Goal: Task Accomplishment & Management: Manage account settings

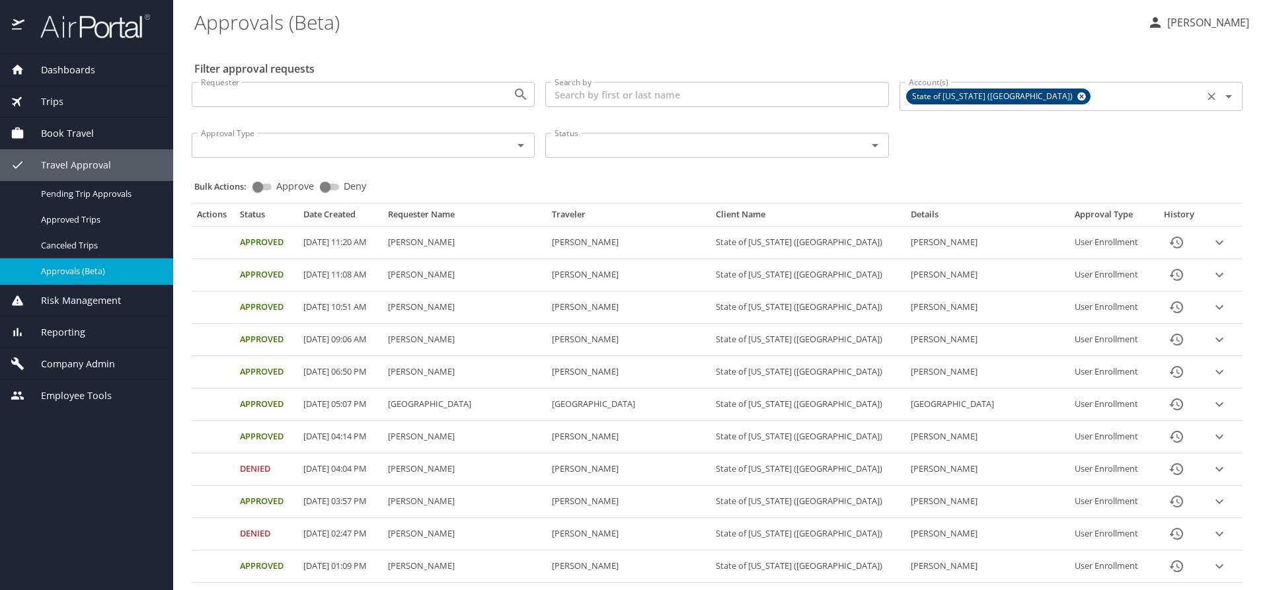
click at [1077, 97] on icon at bounding box center [1082, 96] width 10 height 15
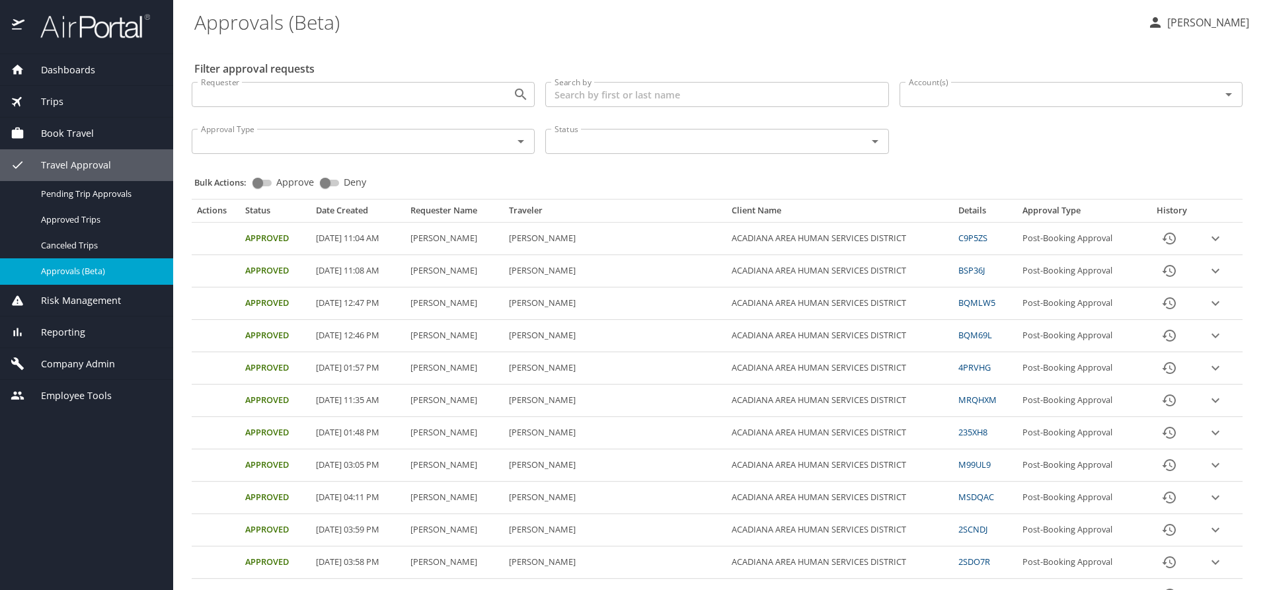
click at [960, 95] on input "Account(s)" at bounding box center [1052, 94] width 296 height 17
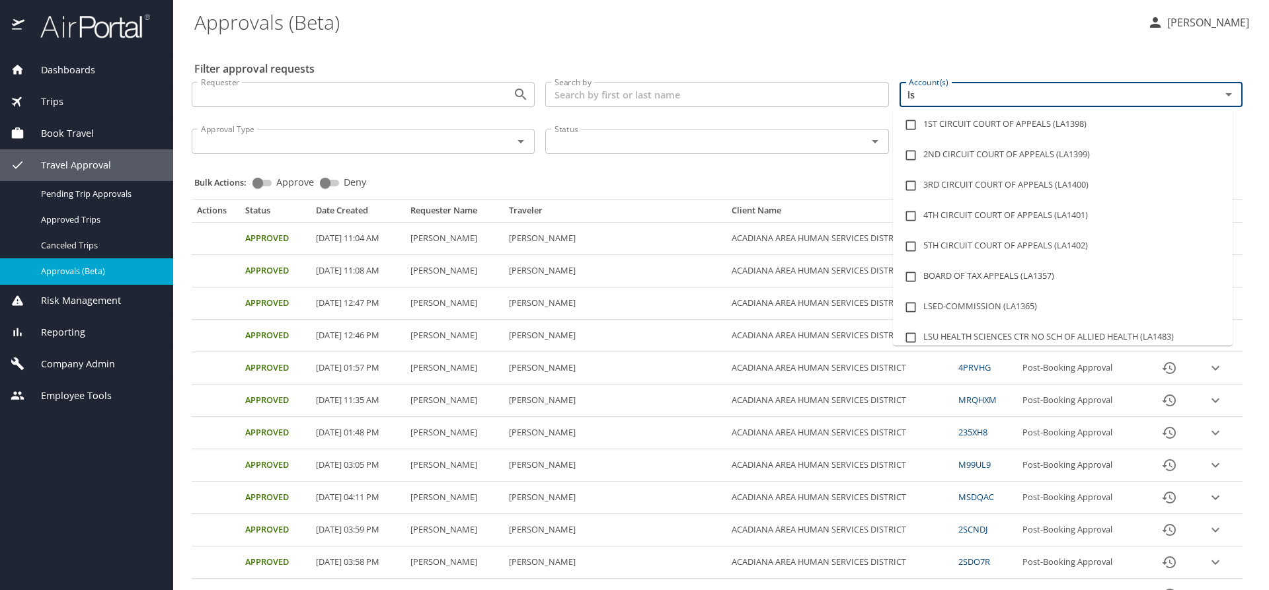
type input "lsu"
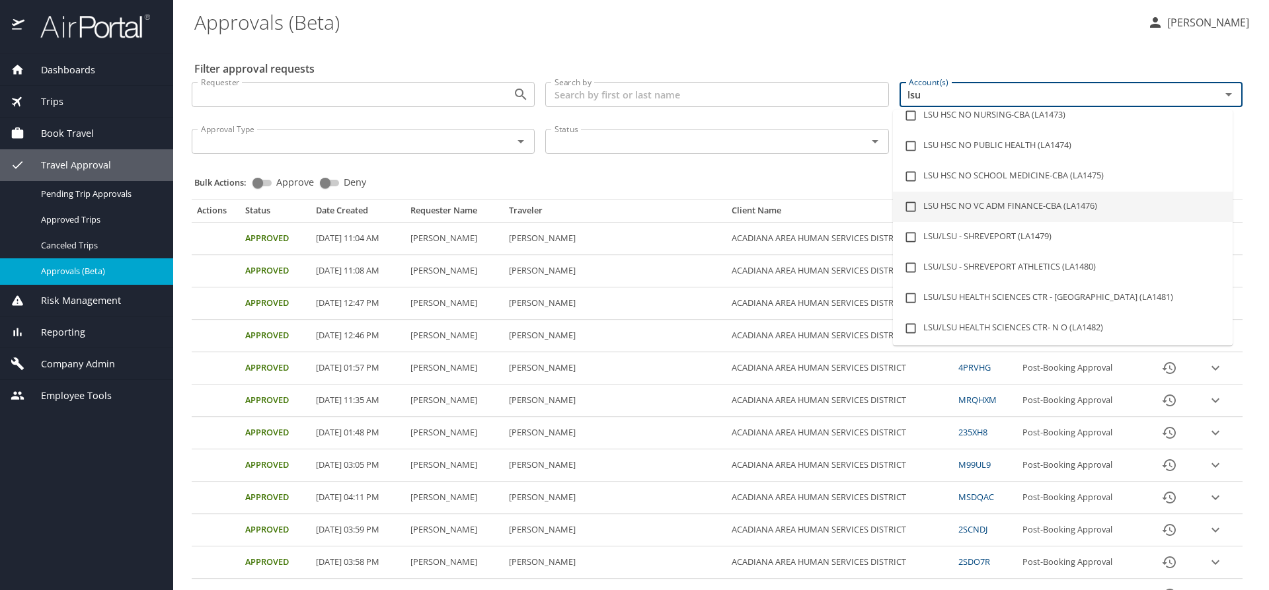
scroll to position [132, 0]
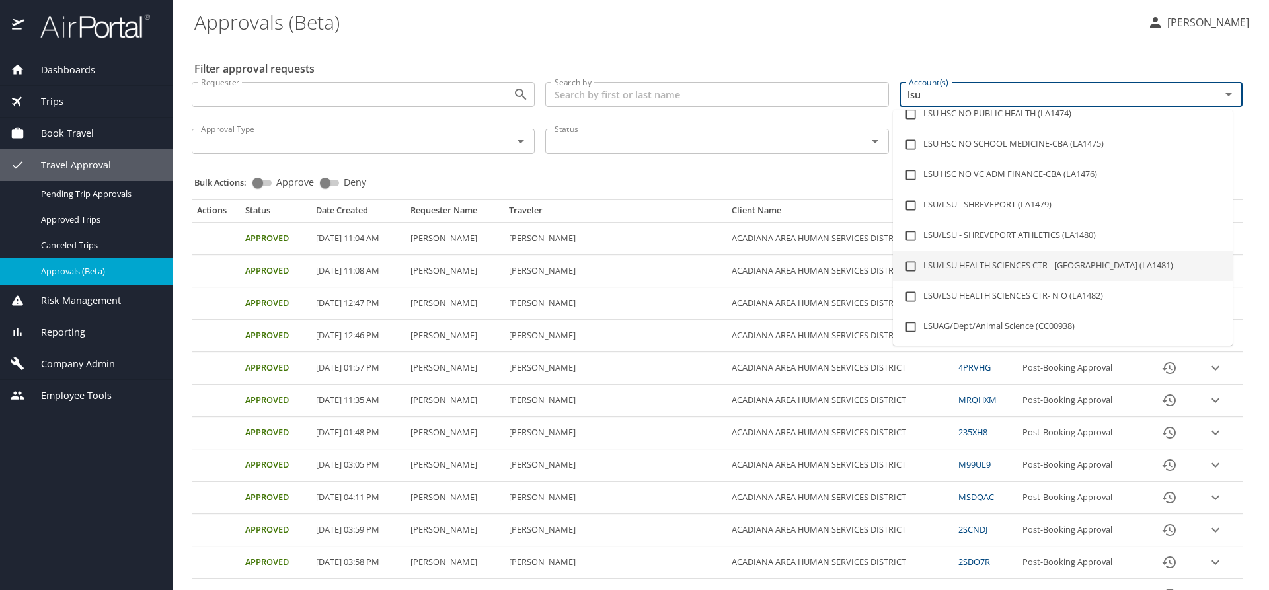
click at [1066, 262] on li "LSU/LSU HEALTH SCIENCES CTR - [GEOGRAPHIC_DATA] (LA1481)" at bounding box center [1063, 266] width 340 height 30
checkbox input "true"
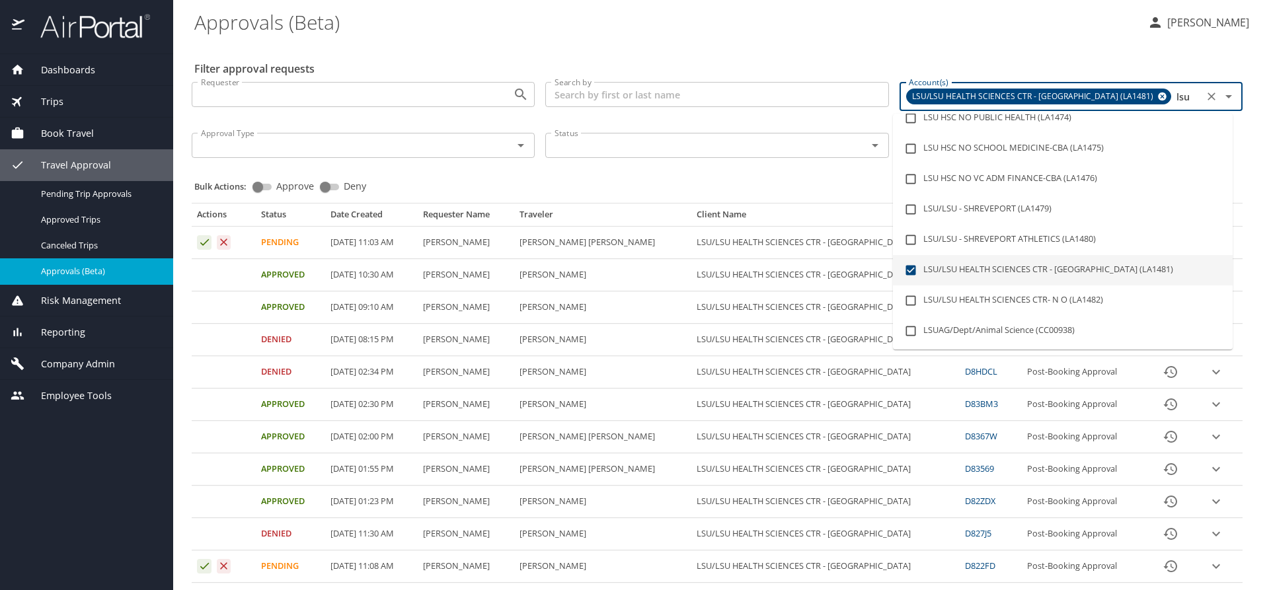
type input "lsu"
click at [790, 175] on div "Bulk Actions: Approve Deny" at bounding box center [721, 180] width 1054 height 29
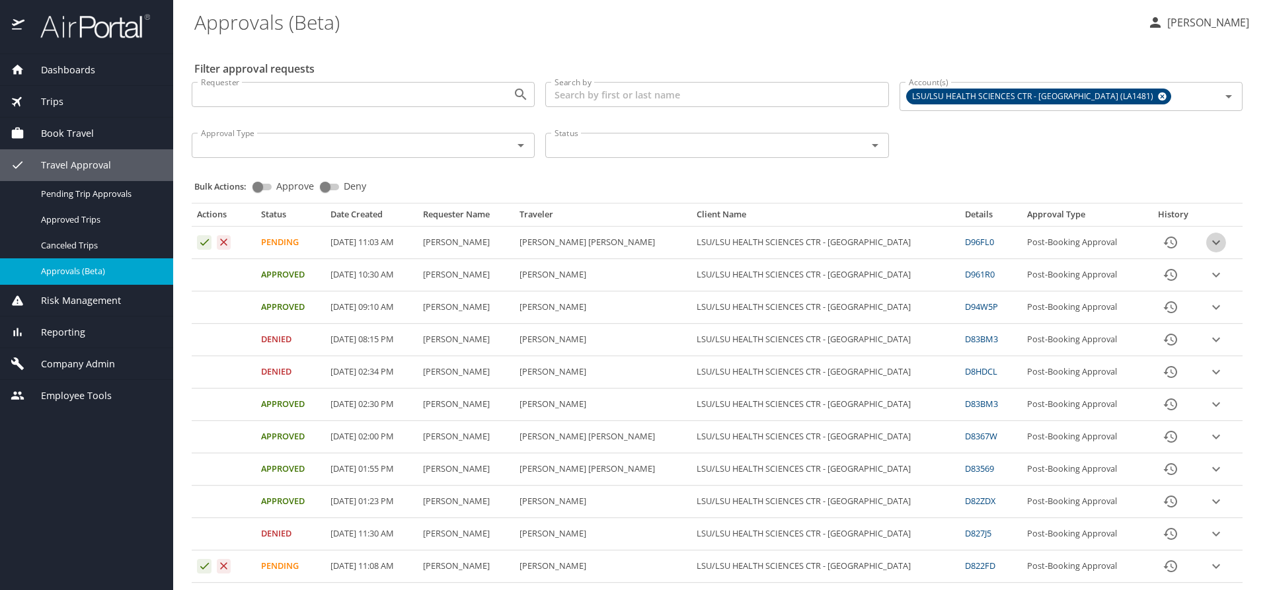
click at [1208, 239] on icon "expand row" at bounding box center [1216, 243] width 16 height 16
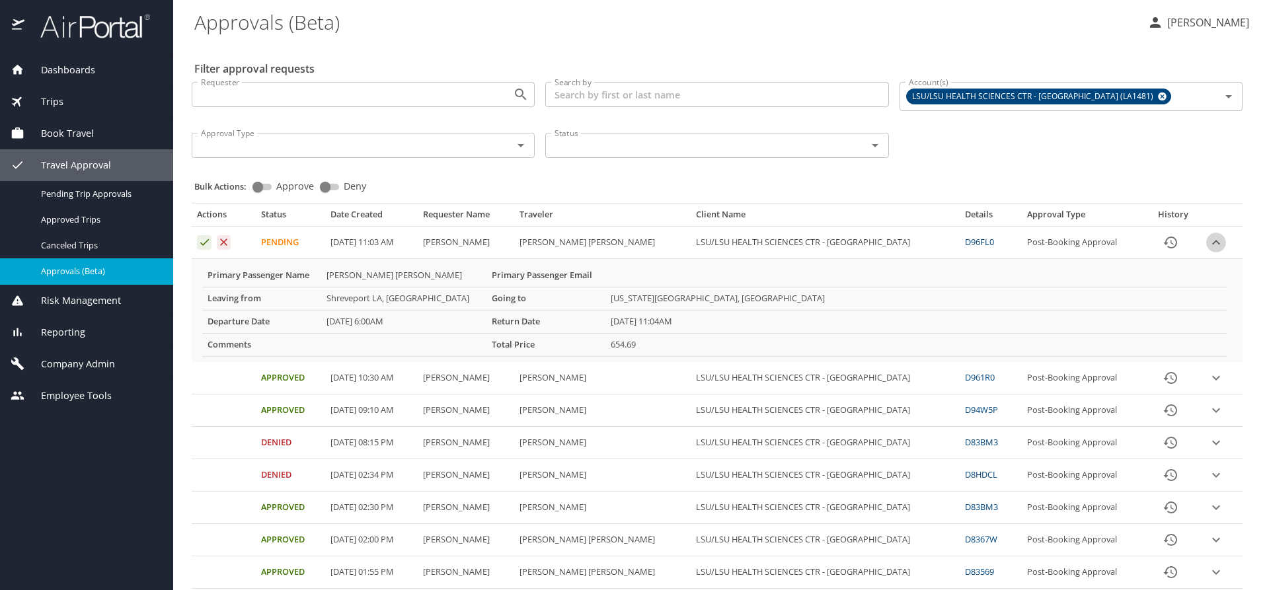
click at [1208, 245] on icon "expand row" at bounding box center [1216, 243] width 16 height 16
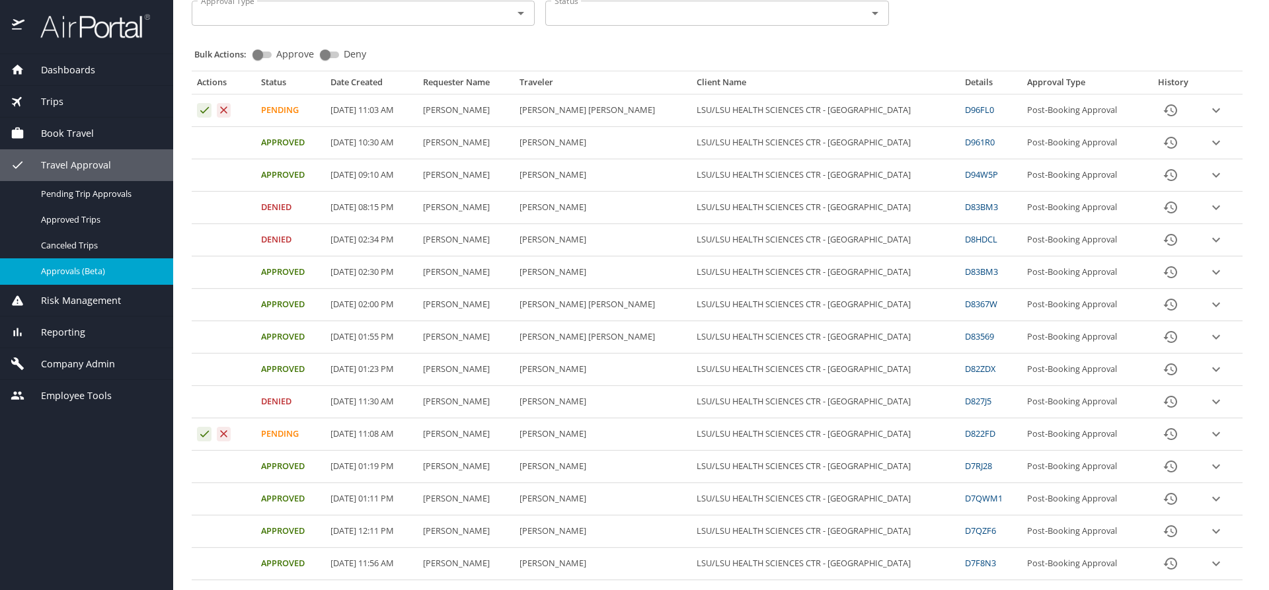
click at [1208, 118] on icon "expand row" at bounding box center [1216, 110] width 16 height 16
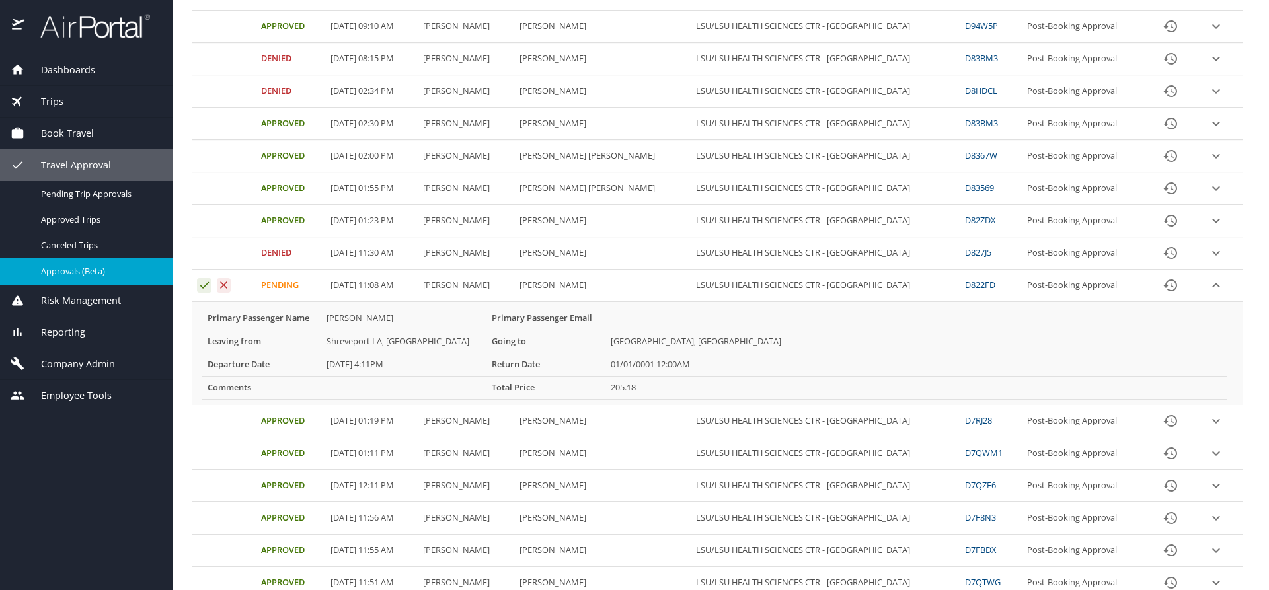
scroll to position [330, 0]
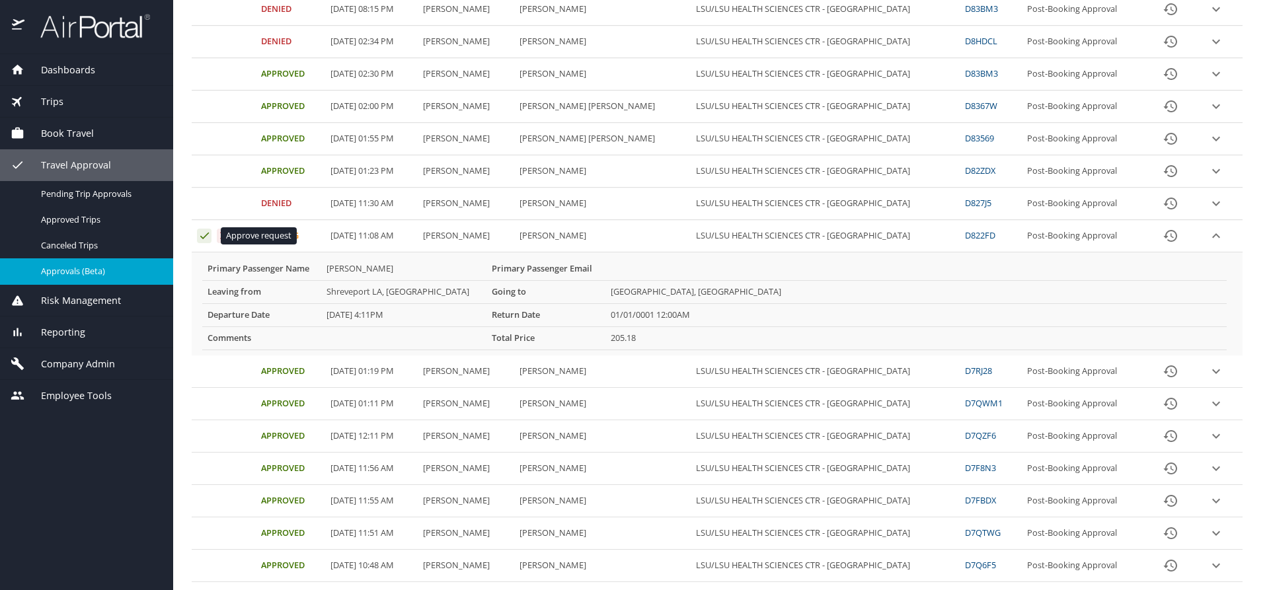
click at [201, 236] on icon "Approval table" at bounding box center [204, 235] width 13 height 13
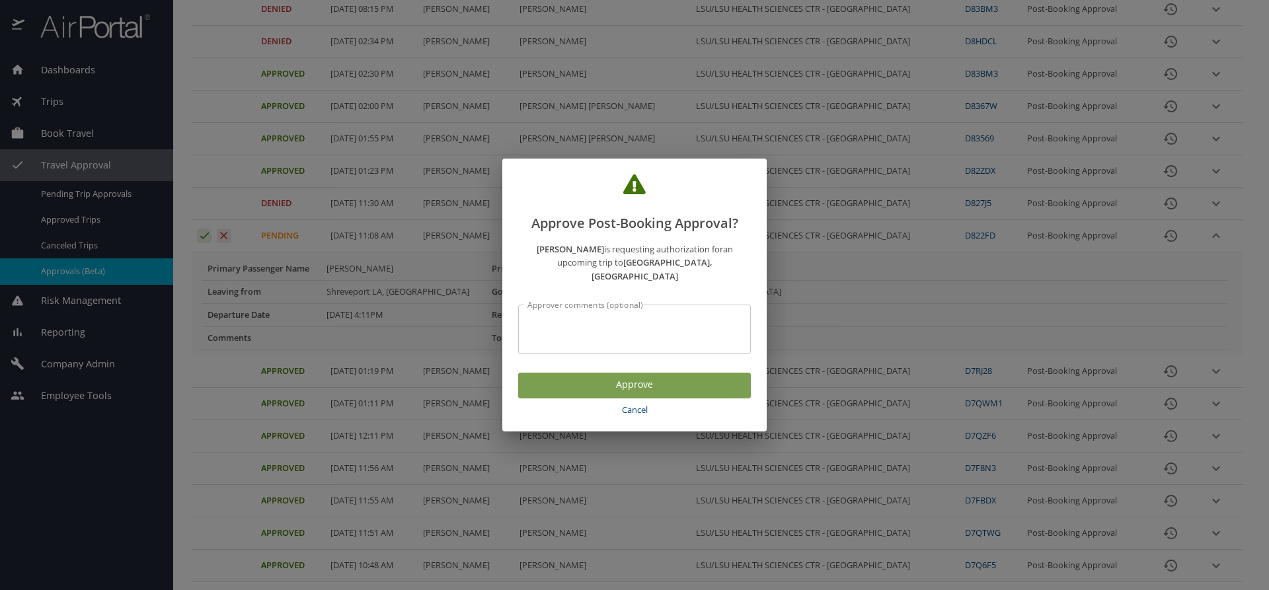
click at [616, 381] on span "Approve" at bounding box center [635, 385] width 212 height 17
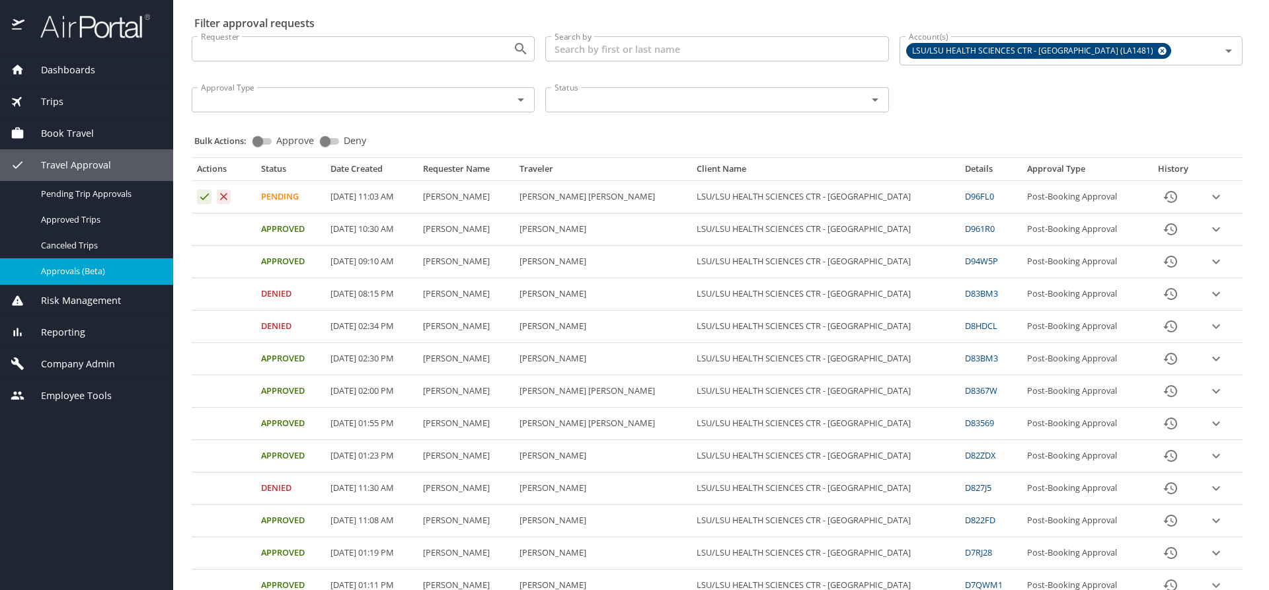
scroll to position [0, 0]
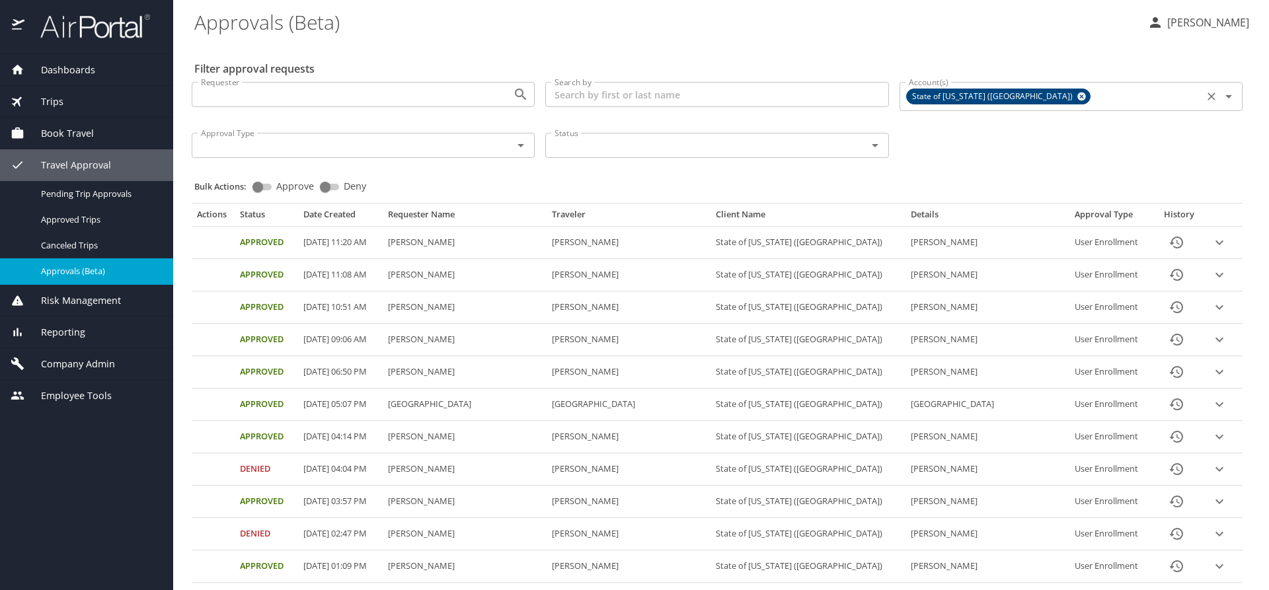
click at [1077, 92] on icon at bounding box center [1082, 96] width 10 height 15
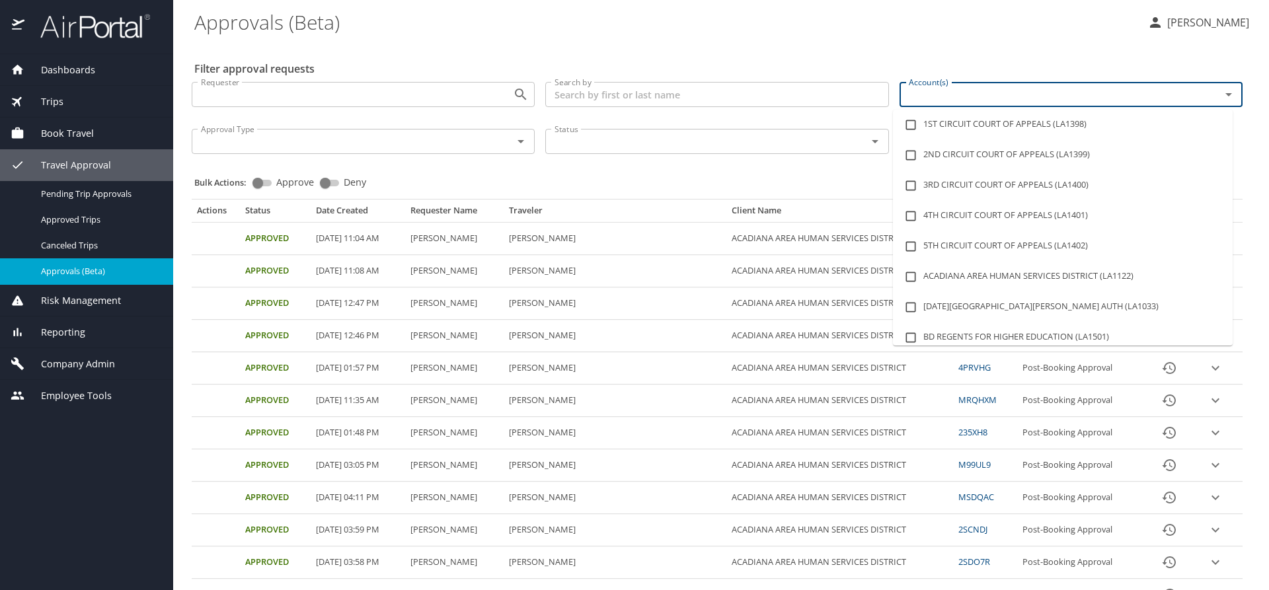
click at [949, 95] on input "Account(s)" at bounding box center [1052, 94] width 296 height 17
type input "lsu"
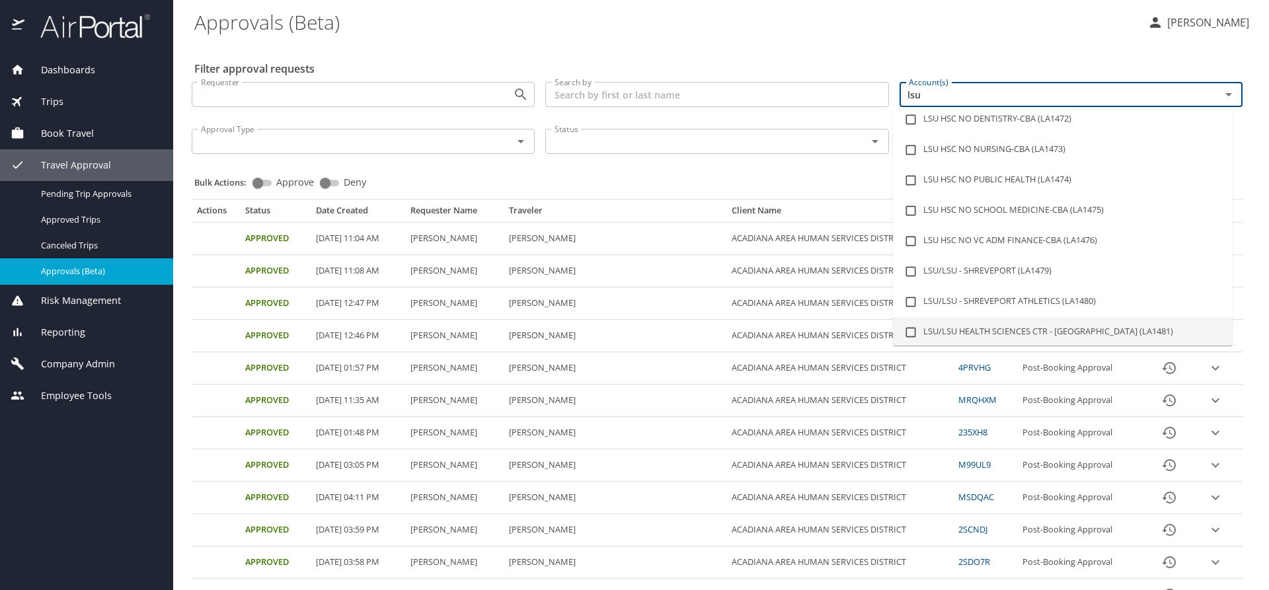
click at [1032, 334] on li "LSU/LSU HEALTH SCIENCES CTR - [GEOGRAPHIC_DATA] (LA1481)" at bounding box center [1063, 332] width 340 height 30
checkbox input "true"
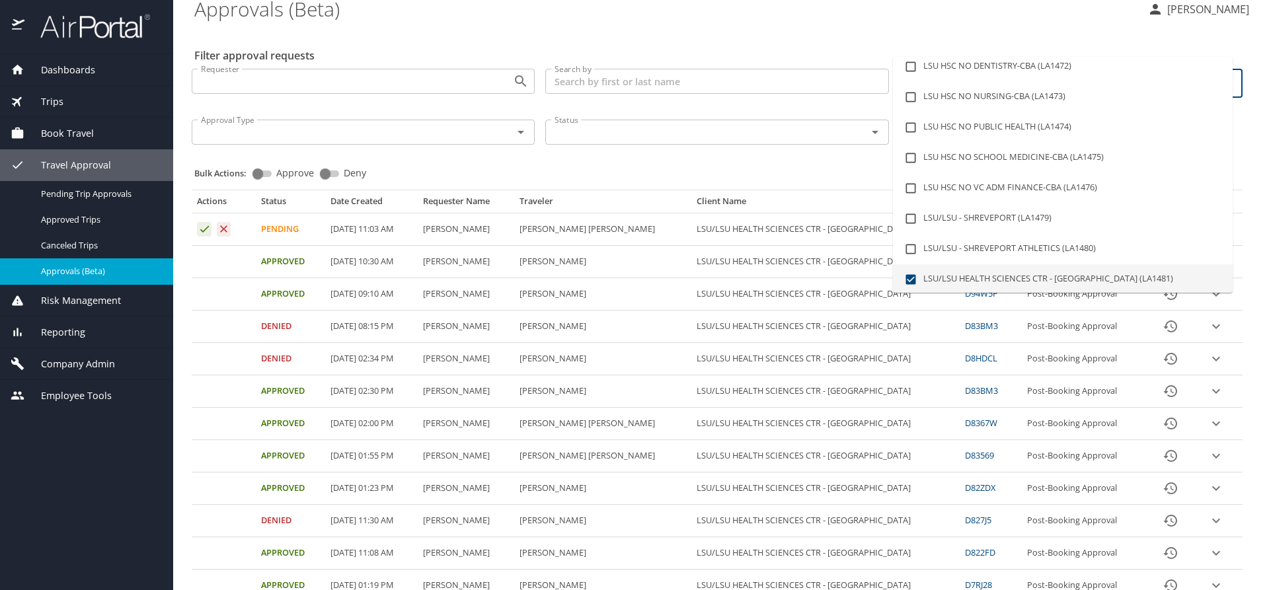
scroll to position [0, 0]
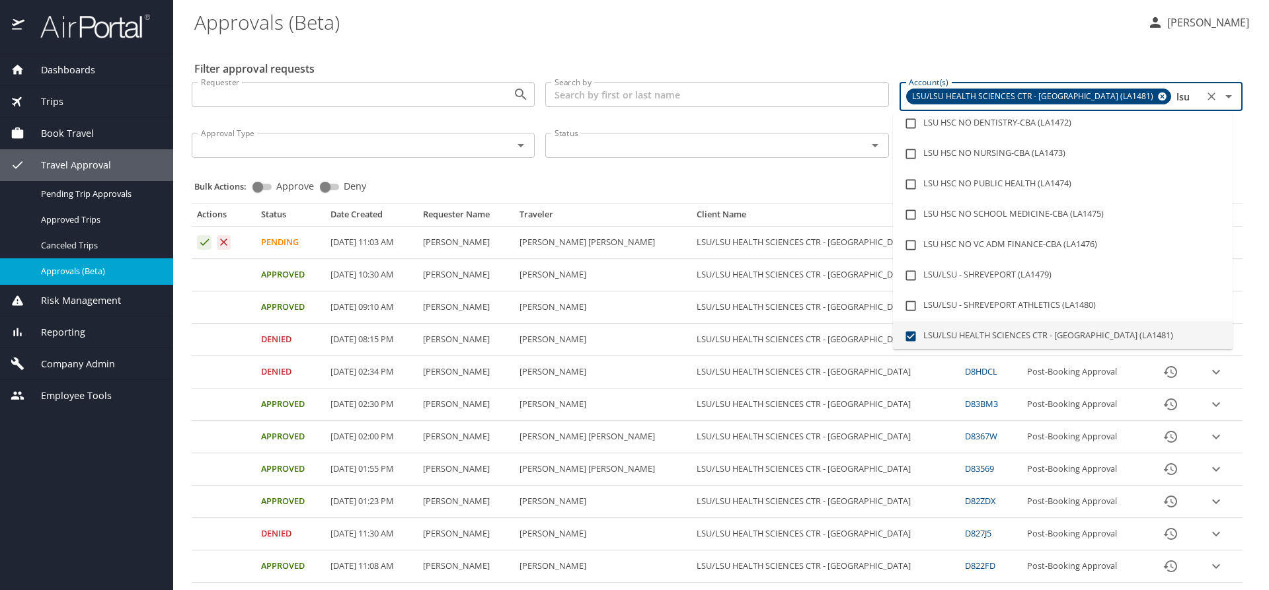
type input "lsu"
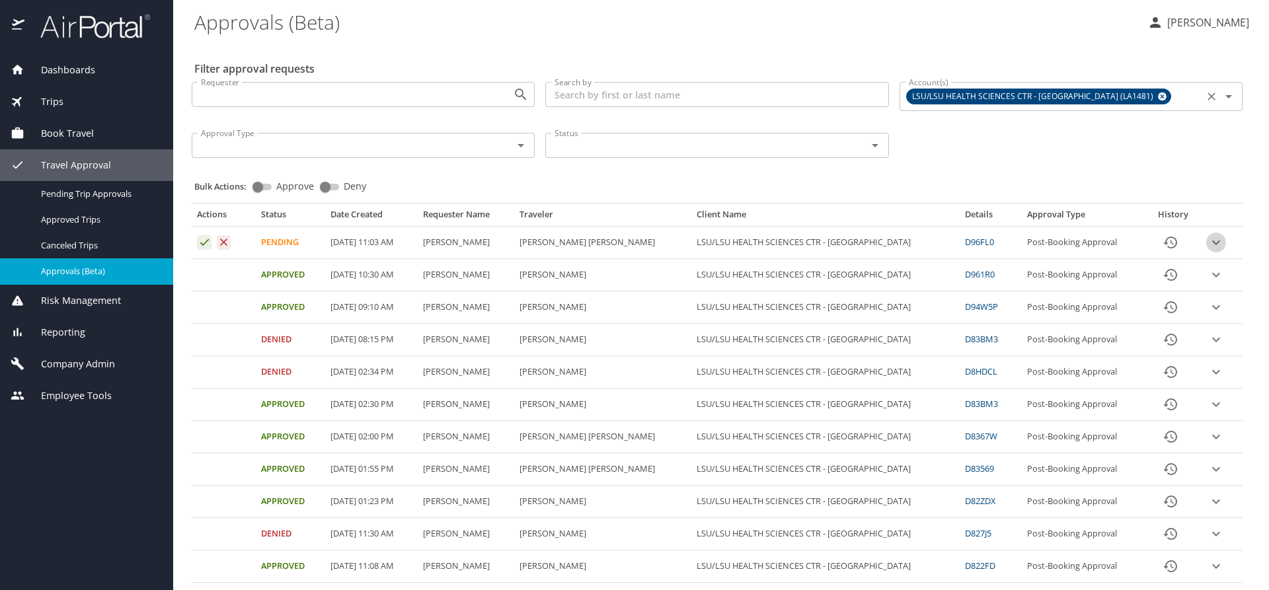
click at [1208, 245] on icon "expand row" at bounding box center [1216, 243] width 16 height 16
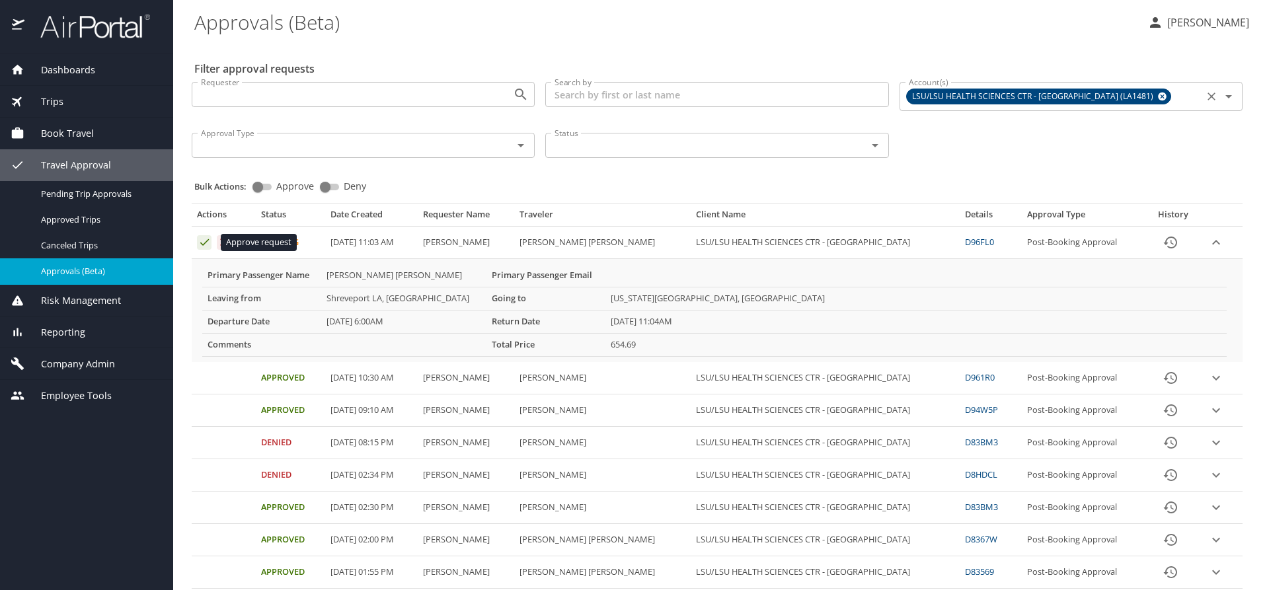
click at [206, 243] on icon "Approval table" at bounding box center [204, 242] width 9 height 7
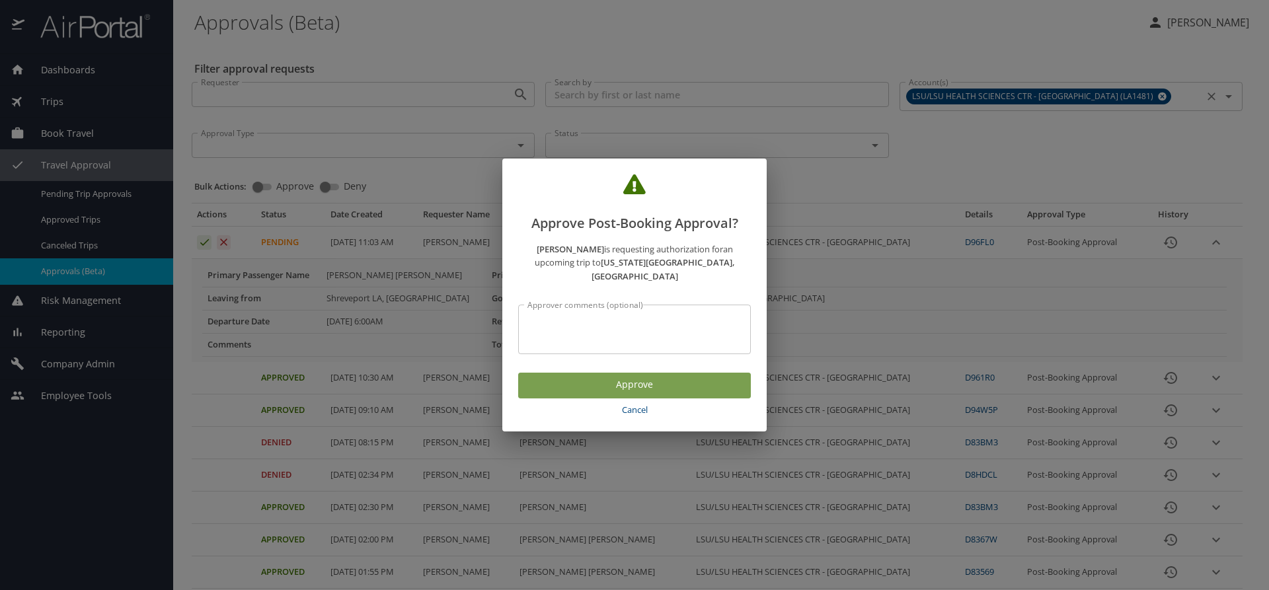
click at [621, 377] on span "Approve" at bounding box center [635, 385] width 212 height 17
